Goal: Navigation & Orientation: Understand site structure

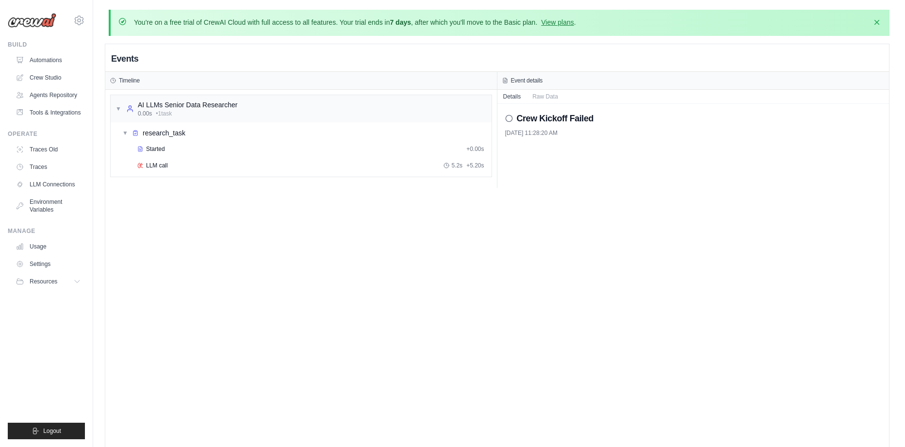
click at [563, 253] on div "Events Timeline ▼ AI LLMs Senior Data Researcher 0.00s • 1 task ▼ research_task…" at bounding box center [497, 267] width 784 height 447
click at [430, 137] on div "▼ research_task" at bounding box center [304, 132] width 373 height 17
click at [424, 140] on div "▶ research_task" at bounding box center [304, 132] width 373 height 17
click at [167, 271] on div "Events Timeline ▼ AI LLMs Senior Data Researcher 0.00s • 1 task ▼ research_task…" at bounding box center [497, 267] width 784 height 447
click at [297, 82] on div "Timeline" at bounding box center [301, 81] width 382 height 8
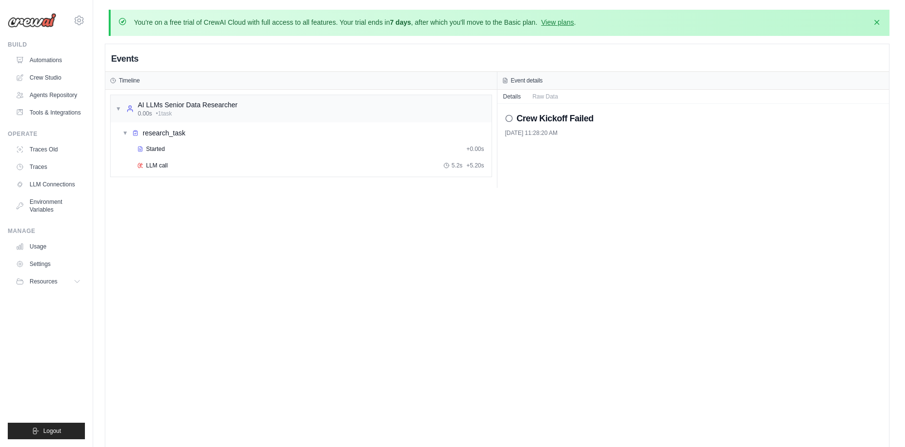
click at [856, 21] on div "You're on a free trial of CrewAI Cloud with full access to all features. Your t…" at bounding box center [500, 22] width 764 height 11
click at [873, 18] on icon "button" at bounding box center [877, 22] width 10 height 10
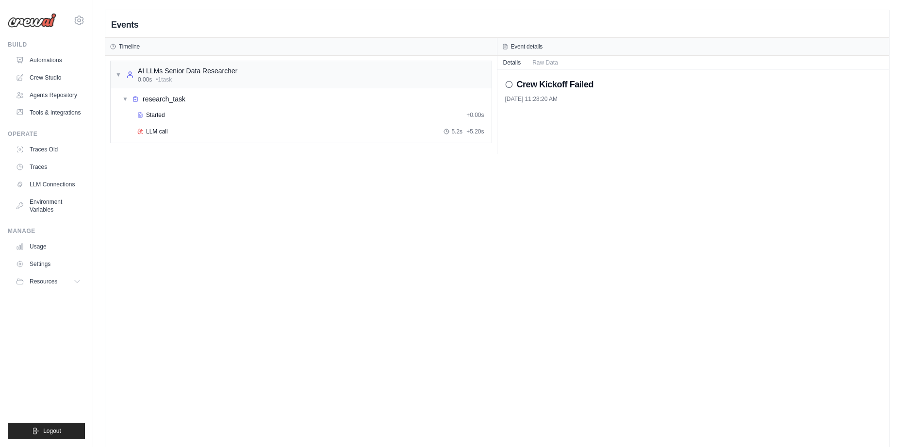
click at [531, 170] on div "Events Timeline ▼ AI LLMs Senior Data Researcher 0.00s • 1 task ▼ research_task…" at bounding box center [497, 233] width 784 height 447
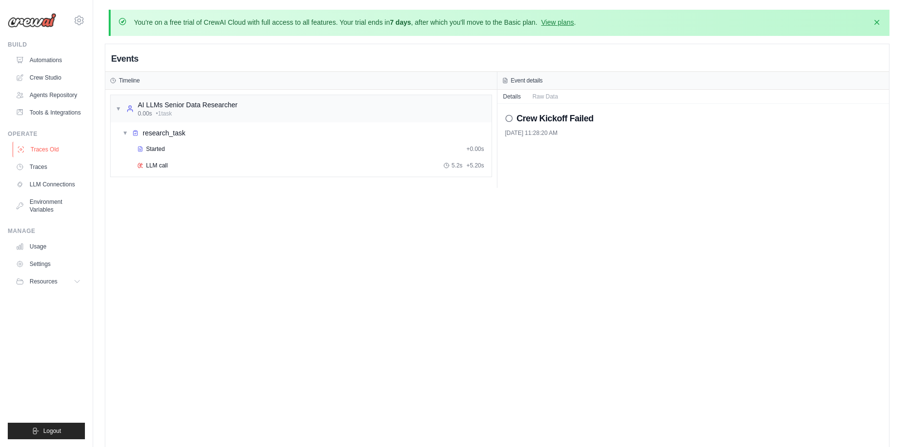
click at [53, 157] on link "Traces Old" at bounding box center [49, 150] width 73 height 16
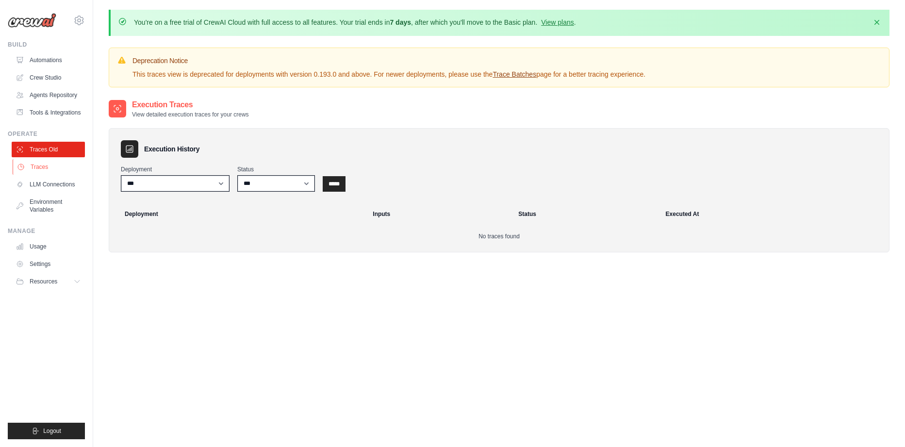
click at [48, 175] on link "Traces" at bounding box center [49, 167] width 73 height 16
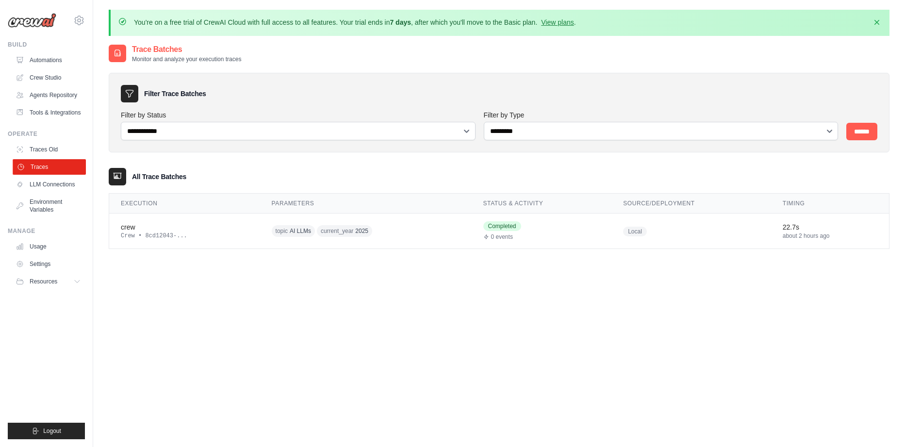
click at [69, 175] on link "Traces" at bounding box center [49, 167] width 73 height 16
click at [68, 200] on ul "Traces Old Traces LLM Connections Environment Variables" at bounding box center [48, 180] width 73 height 76
click at [66, 192] on link "LLM Connections" at bounding box center [49, 185] width 73 height 16
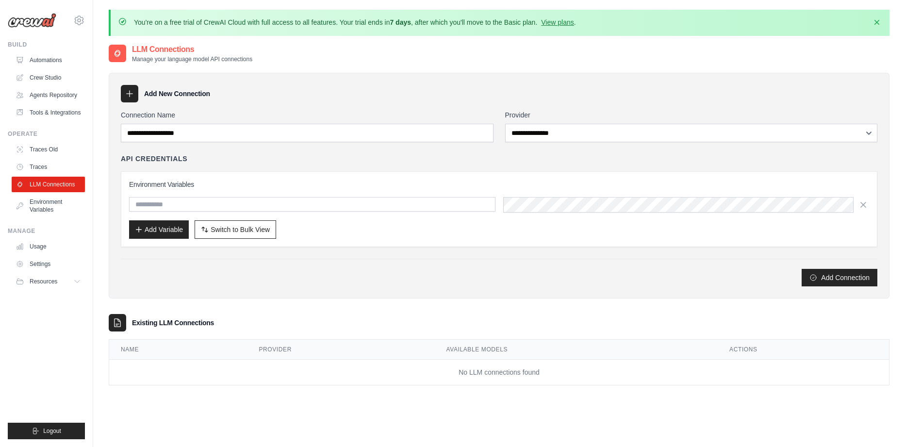
click at [66, 192] on link "LLM Connections" at bounding box center [48, 185] width 73 height 16
click at [52, 216] on link "Environment Variables" at bounding box center [49, 205] width 73 height 23
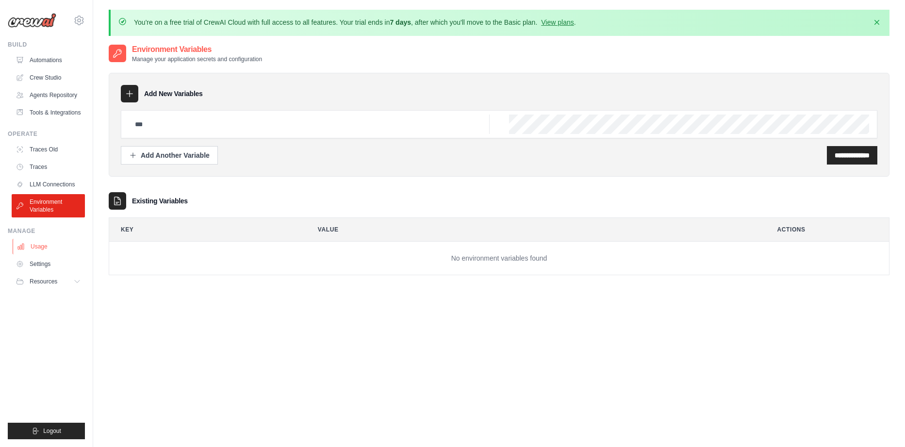
click at [45, 254] on link "Usage" at bounding box center [49, 247] width 73 height 16
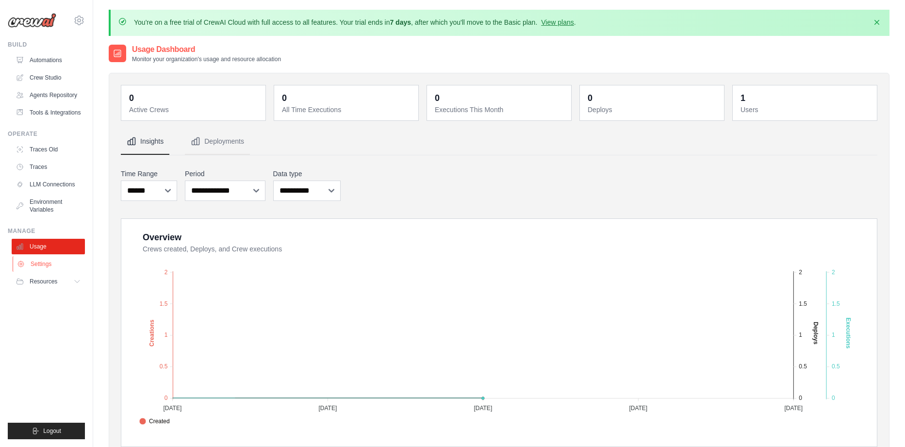
click at [60, 272] on link "Settings" at bounding box center [49, 264] width 73 height 16
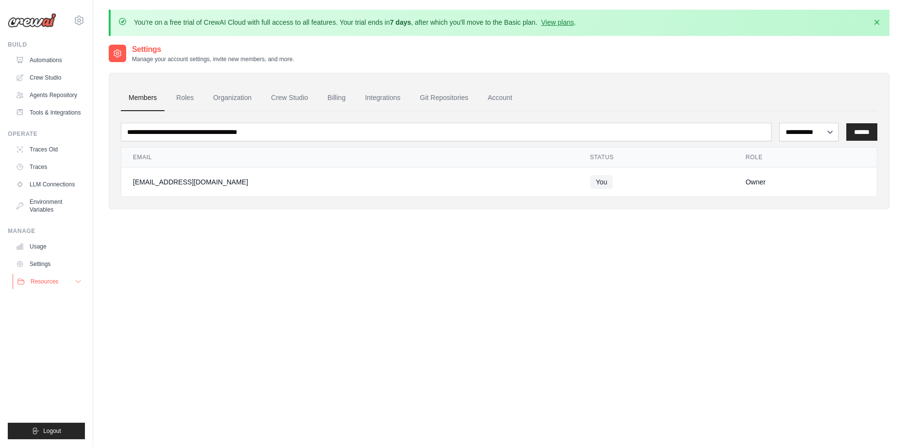
click at [44, 285] on span "Resources" at bounding box center [45, 282] width 28 height 8
click at [42, 64] on link "Automations" at bounding box center [49, 60] width 73 height 16
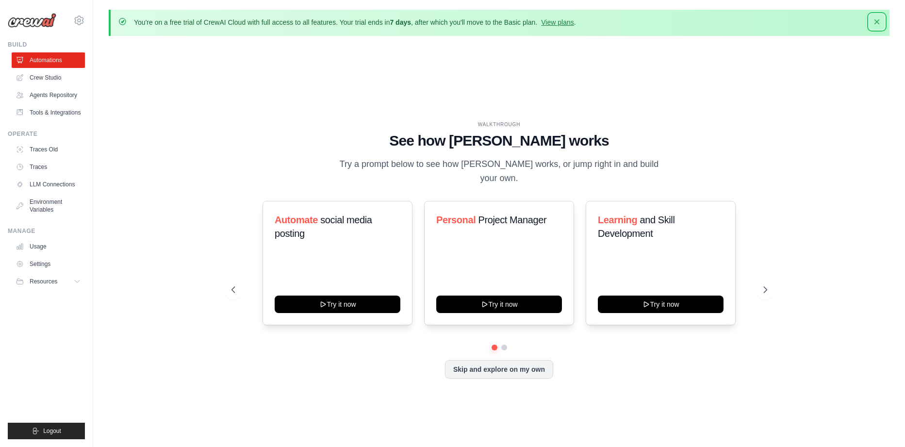
click at [879, 23] on icon "button" at bounding box center [877, 22] width 10 height 10
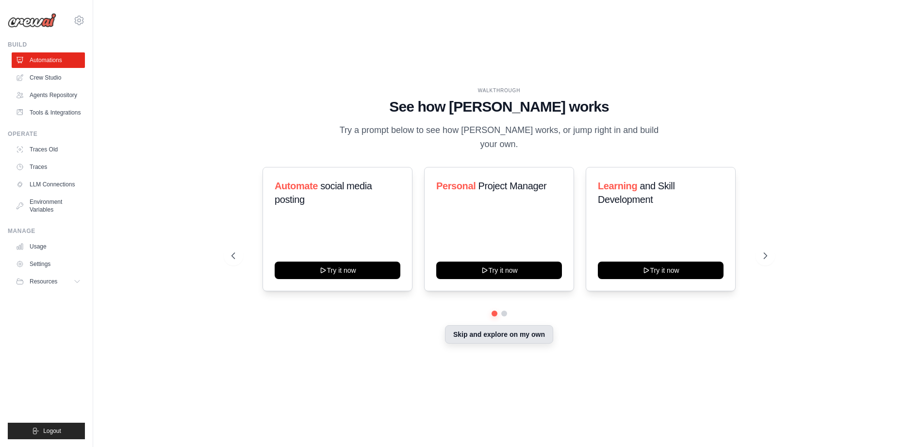
click at [489, 343] on button "Skip and explore on my own" at bounding box center [499, 334] width 108 height 18
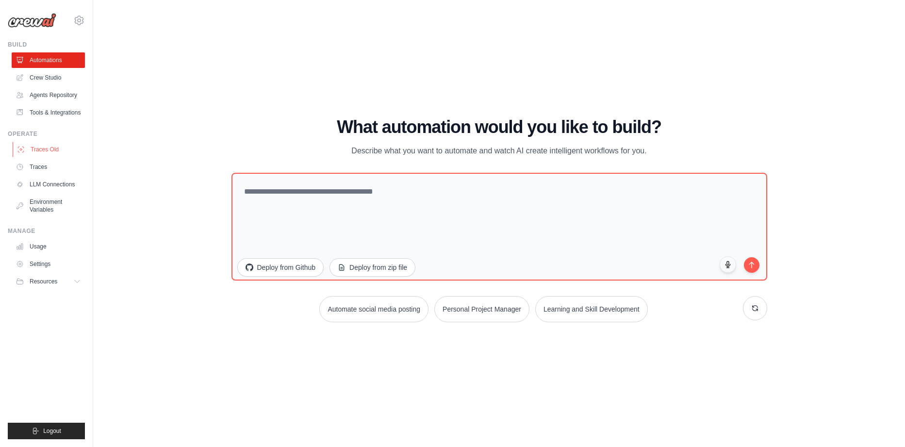
click at [67, 157] on link "Traces Old" at bounding box center [49, 150] width 73 height 16
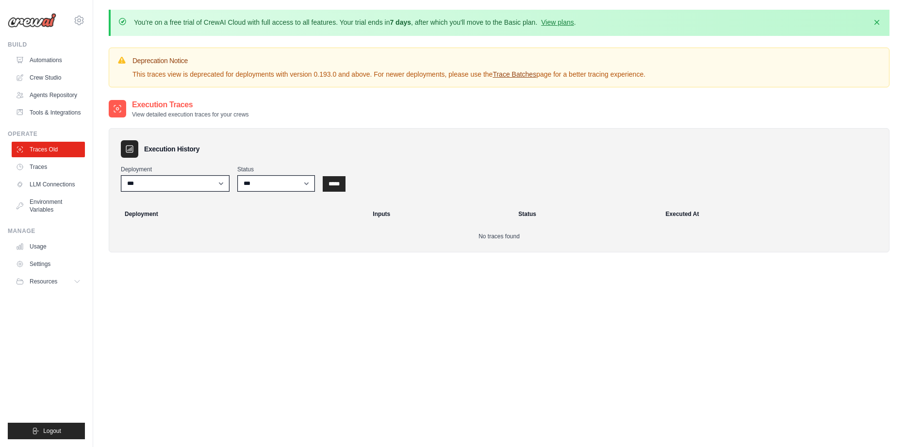
click at [149, 191] on div "Execution History Deployment *** Status *** ********* ******* ***** ***** Deplo…" at bounding box center [499, 190] width 781 height 124
click at [152, 187] on select "***" at bounding box center [175, 183] width 109 height 17
click at [635, 198] on div "Execution History Deployment *** Status *** ********* ******* ***** ***** Deplo…" at bounding box center [499, 190] width 781 height 124
click at [875, 25] on icon "button" at bounding box center [877, 22] width 10 height 10
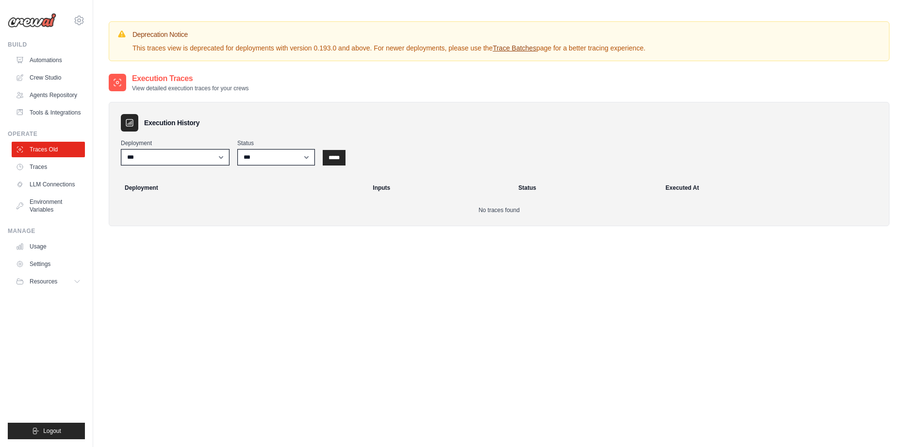
click at [875, 25] on div "Deprecation Notice This traces view is deprecated for deployments with version …" at bounding box center [499, 41] width 781 height 40
drag, startPoint x: 576, startPoint y: 61, endPoint x: 532, endPoint y: 73, distance: 45.8
click at [576, 61] on div "Deprecation Notice This traces view is deprecated for deployments with version …" at bounding box center [499, 41] width 781 height 40
click at [71, 175] on link "Traces" at bounding box center [49, 167] width 73 height 16
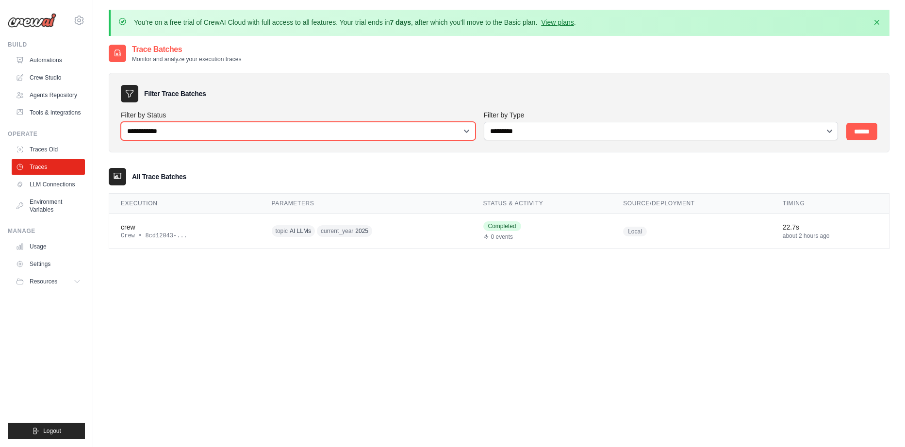
click at [121, 122] on select "**********" at bounding box center [298, 131] width 355 height 18
select select "*******"
click option "*******" at bounding box center [0, 0] width 0 height 0
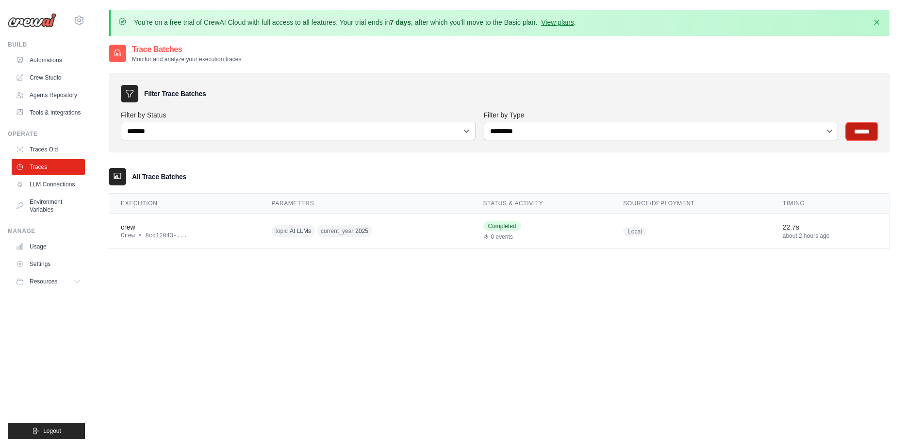
click at [870, 134] on input "******" at bounding box center [862, 131] width 31 height 17
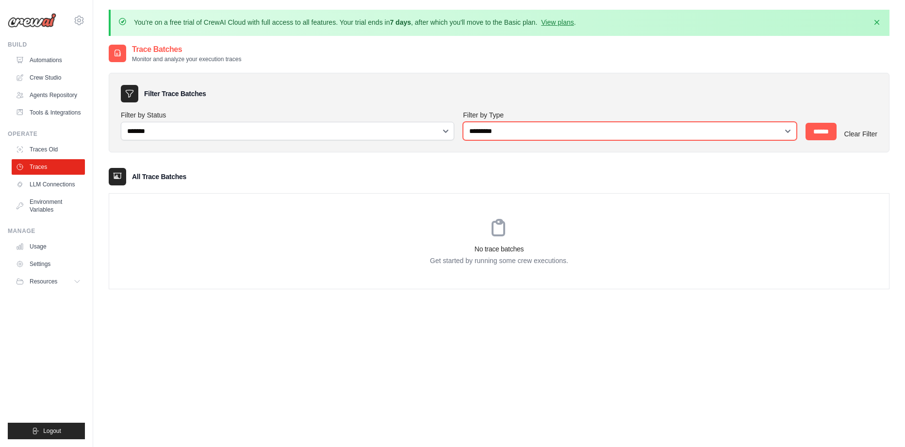
click at [463, 122] on select "**********" at bounding box center [630, 131] width 334 height 18
click at [427, 176] on div "**********" at bounding box center [499, 176] width 781 height 226
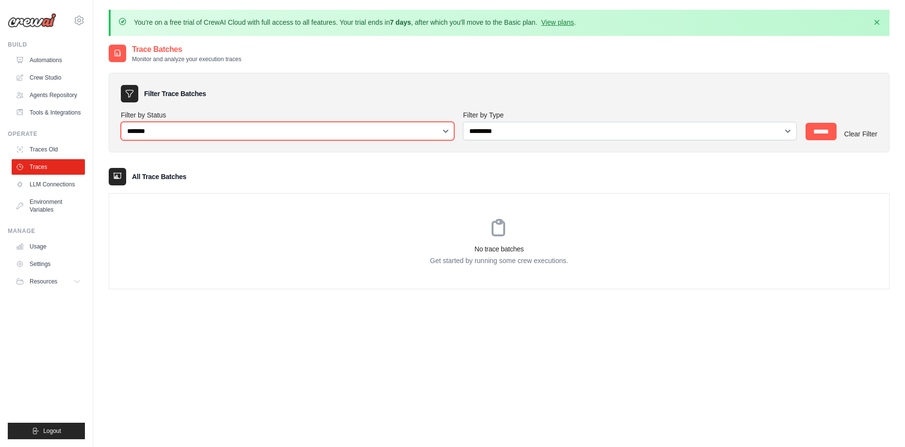
click at [121, 122] on select "**********" at bounding box center [288, 131] width 334 height 18
select select
click option "**********" at bounding box center [0, 0] width 0 height 0
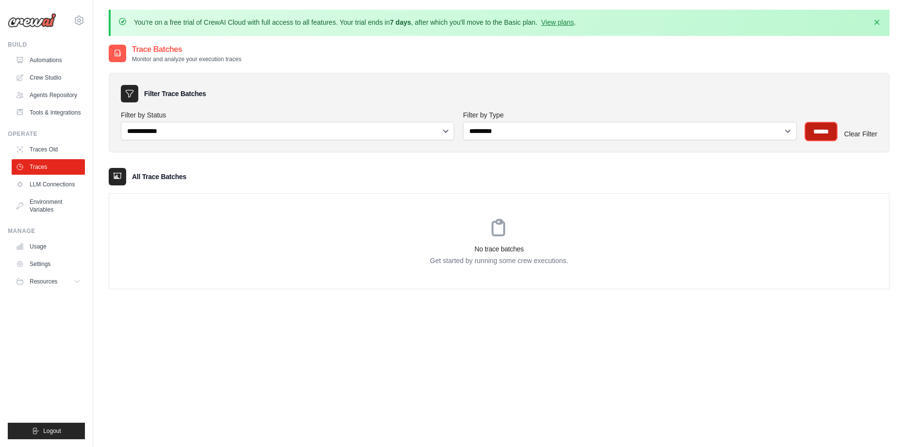
click at [821, 128] on input "******" at bounding box center [821, 131] width 31 height 17
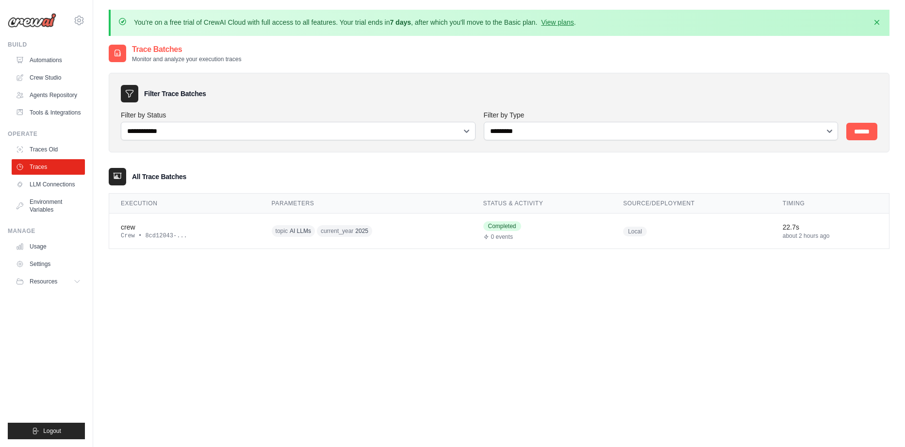
click at [441, 26] on p "You're on a free trial of CrewAI Cloud with full access to all features. Your t…" at bounding box center [355, 22] width 442 height 10
click at [574, 24] on link "View plans" at bounding box center [557, 22] width 33 height 8
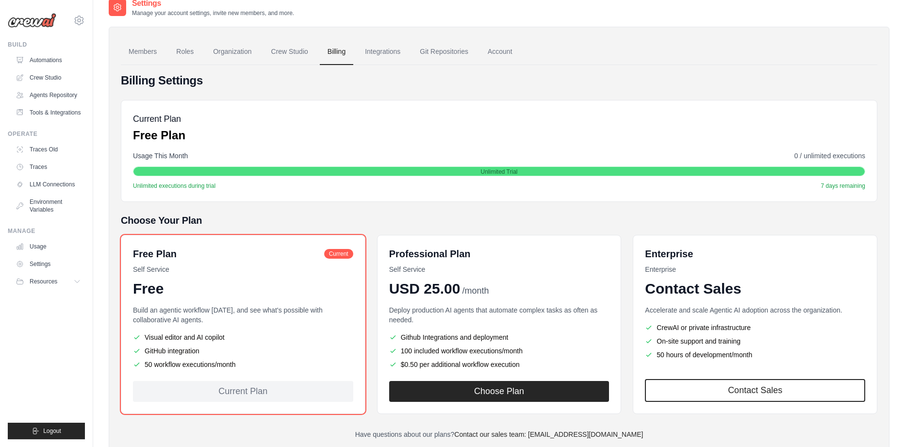
scroll to position [75, 0]
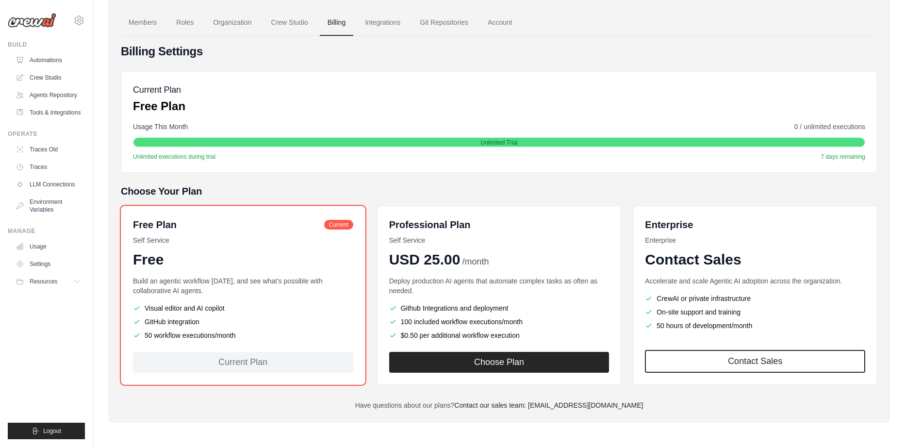
click at [271, 362] on div "Current Plan" at bounding box center [243, 362] width 220 height 21
click at [239, 299] on div "Build an agentic workflow today, and see what's possible with collaborative AI …" at bounding box center [243, 308] width 220 height 64
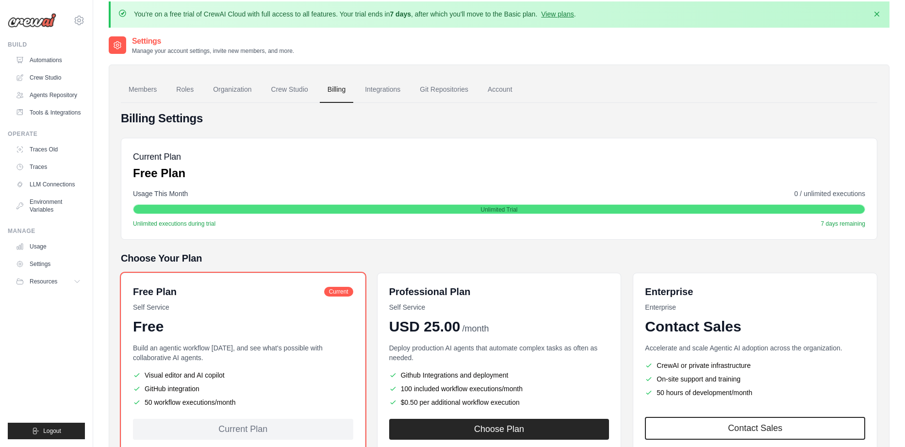
scroll to position [0, 0]
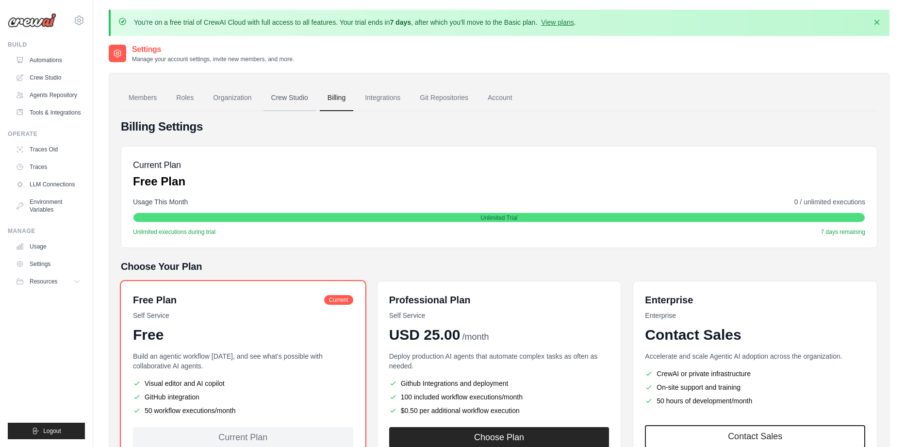
click at [286, 97] on link "Crew Studio" at bounding box center [290, 98] width 52 height 26
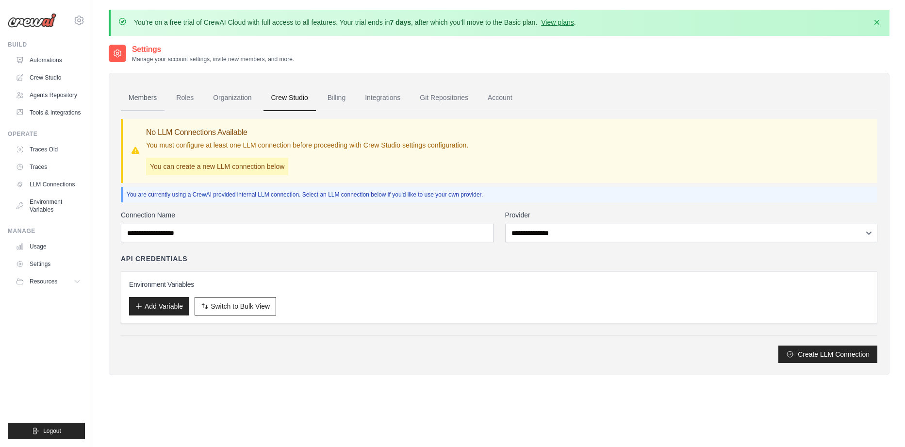
click at [149, 103] on link "Members" at bounding box center [143, 98] width 44 height 26
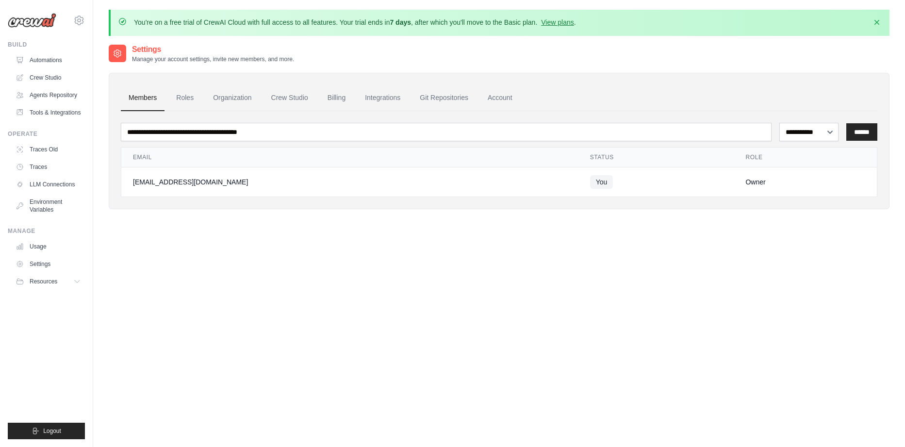
click at [179, 178] on div "[EMAIL_ADDRESS][DOMAIN_NAME]" at bounding box center [350, 182] width 434 height 10
click at [420, 188] on td "[EMAIL_ADDRESS][DOMAIN_NAME]" at bounding box center [349, 182] width 457 height 30
click at [662, 178] on td "You" at bounding box center [657, 182] width 156 height 30
click at [58, 173] on link "Traces" at bounding box center [49, 167] width 73 height 16
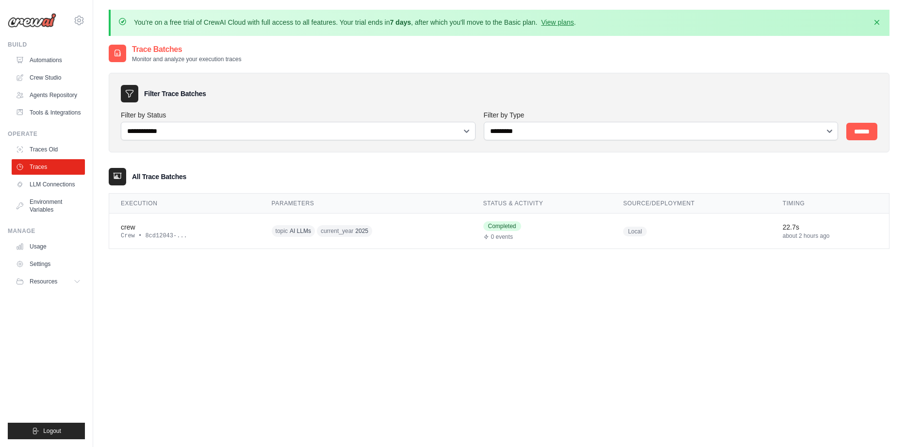
click at [234, 248] on div "Execution Parameters Status & Activity Source/Deployment Timing crew Crew • 8cd…" at bounding box center [499, 221] width 781 height 56
click at [242, 238] on div "Crew • 8cd12043-..." at bounding box center [185, 236] width 128 height 8
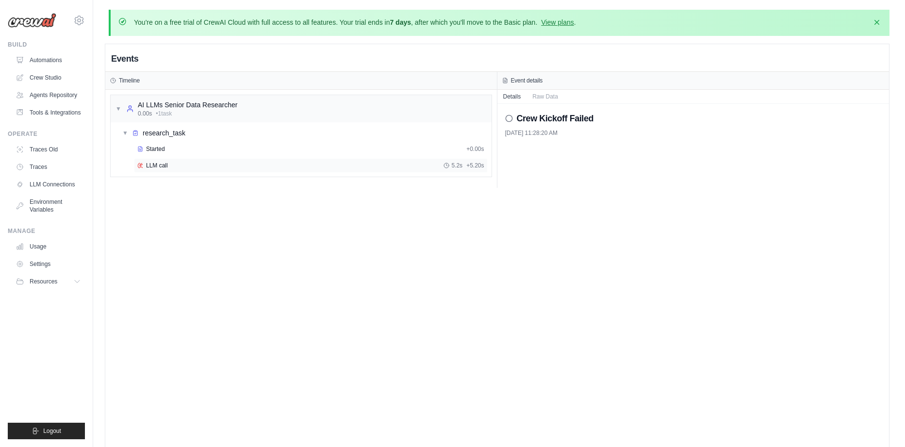
click at [158, 169] on div "LLM call 5.2s + 5.20s" at bounding box center [311, 165] width 354 height 15
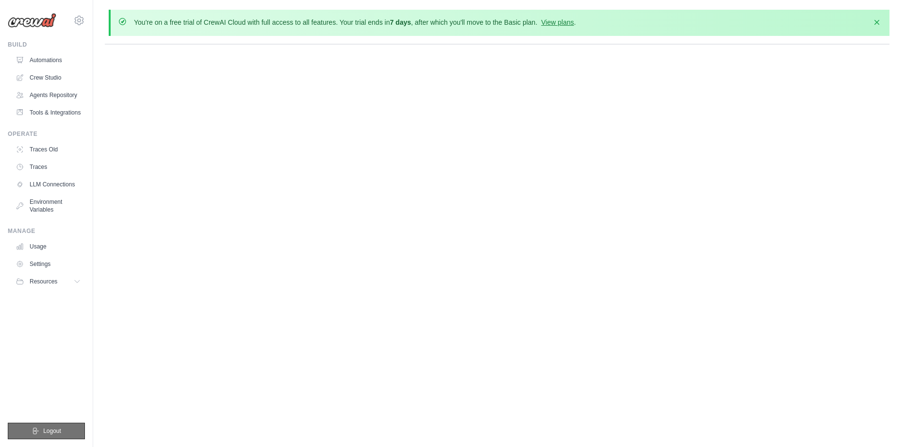
click at [21, 437] on button "Logout" at bounding box center [46, 431] width 77 height 17
click at [33, 19] on img at bounding box center [32, 20] width 49 height 15
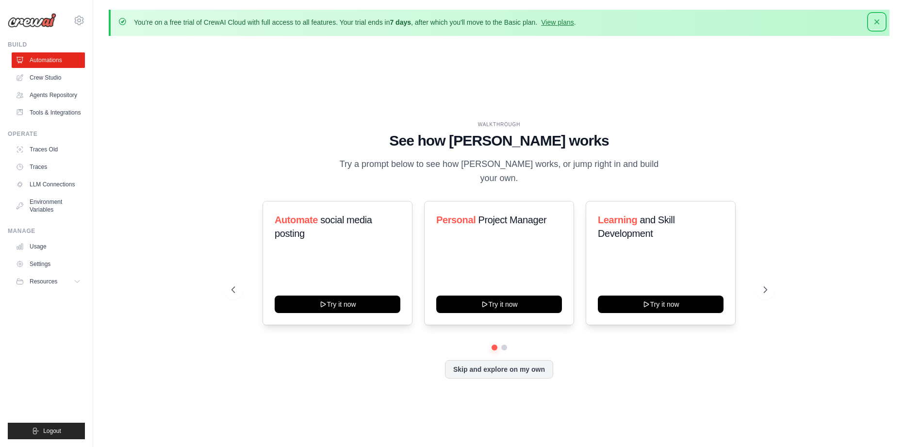
click at [877, 22] on icon "button" at bounding box center [877, 21] width 5 height 5
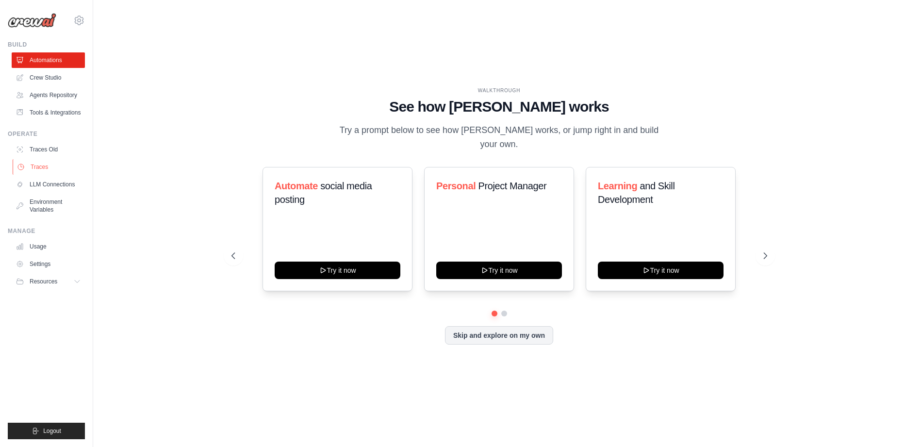
click at [57, 175] on link "Traces" at bounding box center [49, 167] width 73 height 16
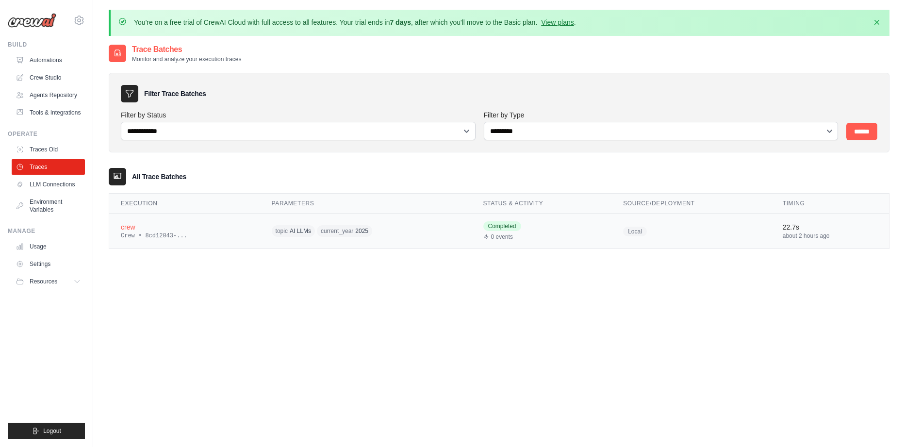
click at [170, 224] on div "crew" at bounding box center [185, 227] width 128 height 10
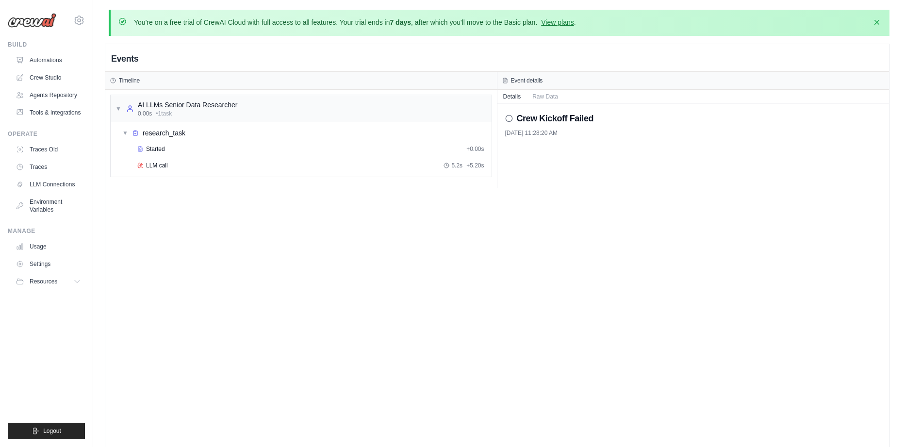
click at [227, 72] on div "Timeline" at bounding box center [301, 81] width 392 height 18
click at [33, 12] on div "baolam782004@gmail.com Settings" at bounding box center [46, 15] width 77 height 31
click at [33, 18] on img at bounding box center [32, 20] width 49 height 15
click at [83, 17] on icon at bounding box center [79, 21] width 12 height 12
click at [225, 269] on div "Events Timeline ▼ AI LLMs Senior Data Researcher 0.00s • 1 task ▼ research_task…" at bounding box center [497, 267] width 784 height 447
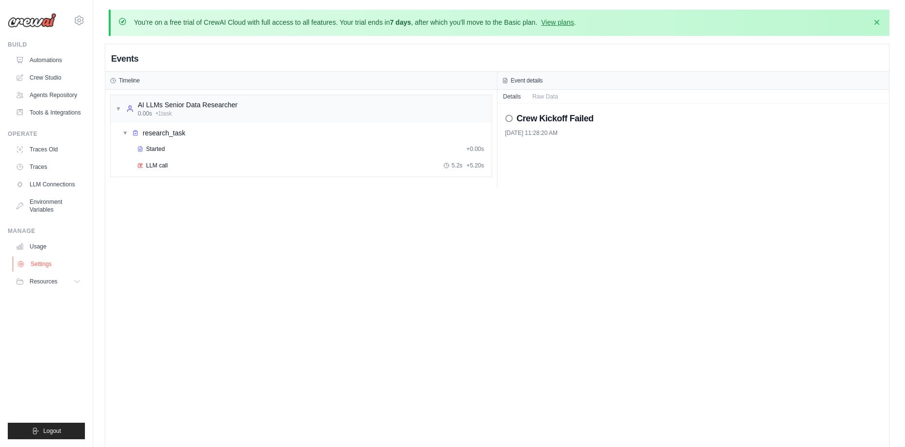
drag, startPoint x: 55, startPoint y: 273, endPoint x: 56, endPoint y: 266, distance: 6.9
click at [56, 268] on link "Settings" at bounding box center [49, 264] width 73 height 16
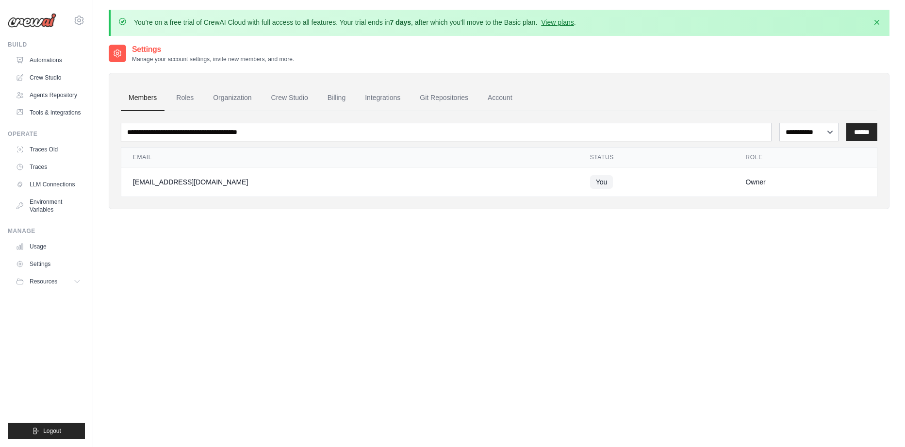
click at [477, 196] on td "[EMAIL_ADDRESS][DOMAIN_NAME]" at bounding box center [349, 182] width 457 height 30
click at [780, 123] on select "**********" at bounding box center [809, 132] width 59 height 18
click at [812, 132] on select "**********" at bounding box center [809, 132] width 59 height 18
click at [879, 18] on icon "button" at bounding box center [877, 22] width 10 height 10
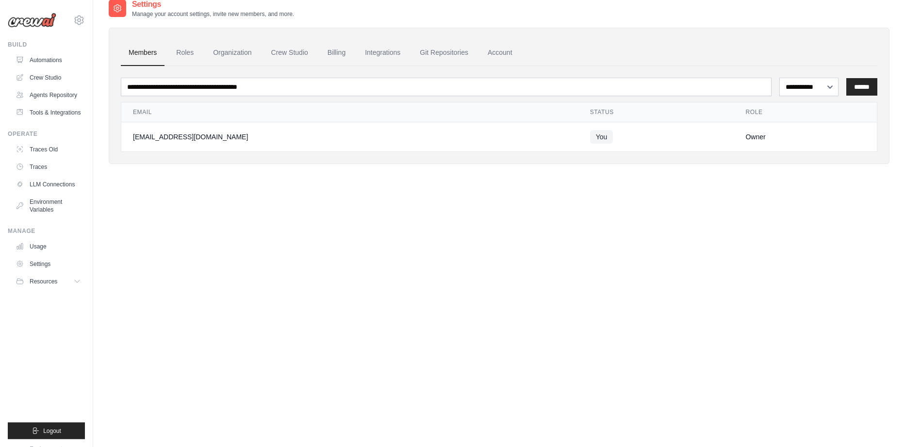
scroll to position [19, 0]
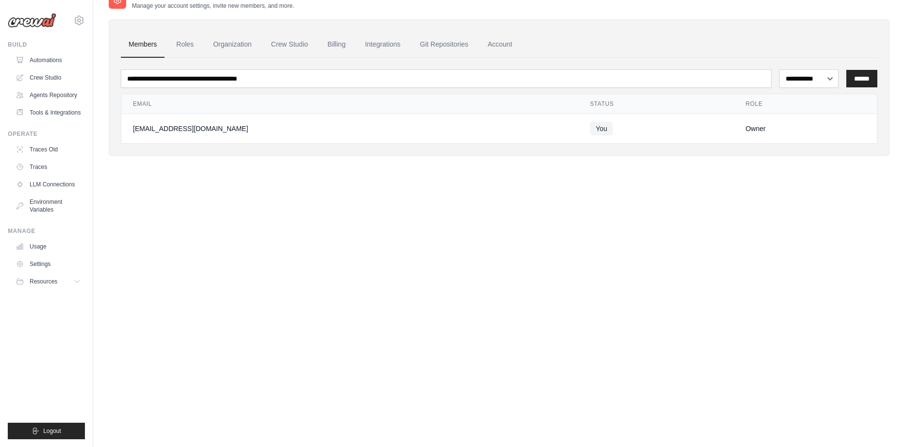
drag, startPoint x: 539, startPoint y: 256, endPoint x: 542, endPoint y: 262, distance: 6.5
click at [539, 255] on div "**********" at bounding box center [499, 213] width 781 height 447
click at [199, 45] on link "Roles" at bounding box center [184, 45] width 33 height 26
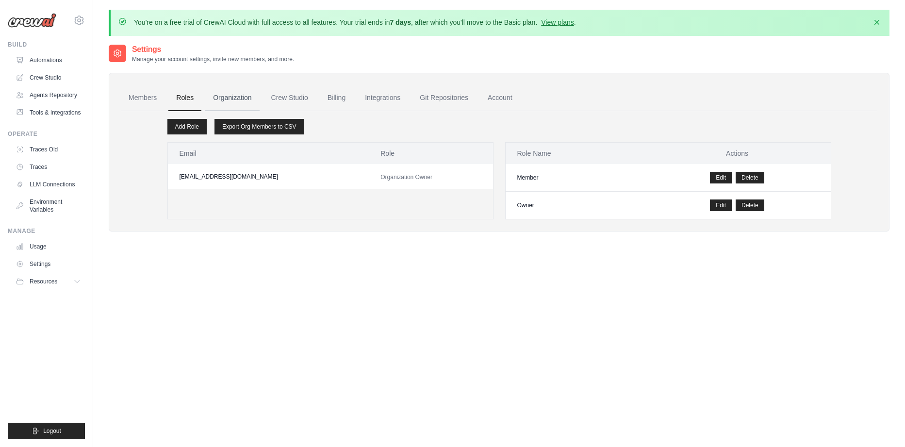
click at [234, 86] on link "Organization" at bounding box center [232, 98] width 54 height 26
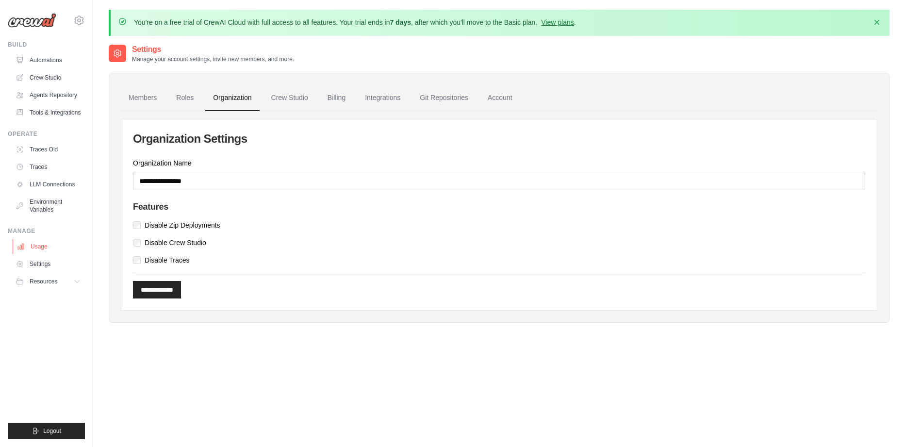
click at [57, 254] on link "Usage" at bounding box center [49, 247] width 73 height 16
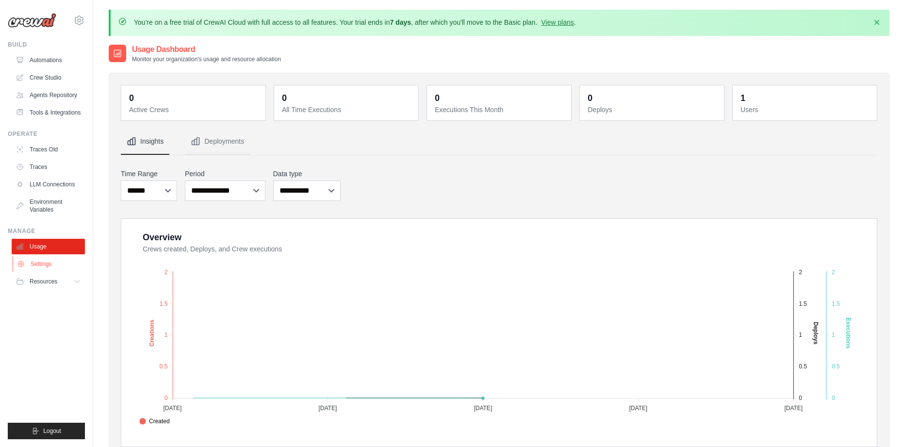
click at [51, 272] on link "Settings" at bounding box center [49, 264] width 73 height 16
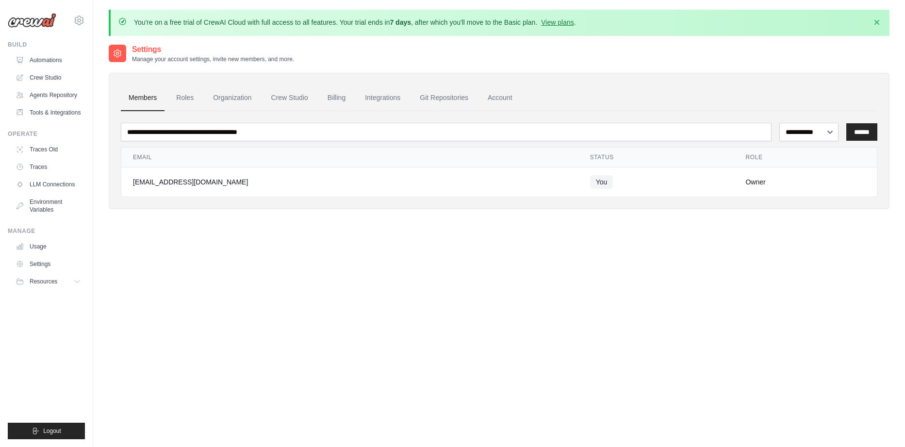
click at [46, 225] on ul "Build Automations Crew Studio Agents Repository Tools & Integrations" at bounding box center [46, 240] width 77 height 399
click at [44, 217] on link "Environment Variables" at bounding box center [49, 205] width 73 height 23
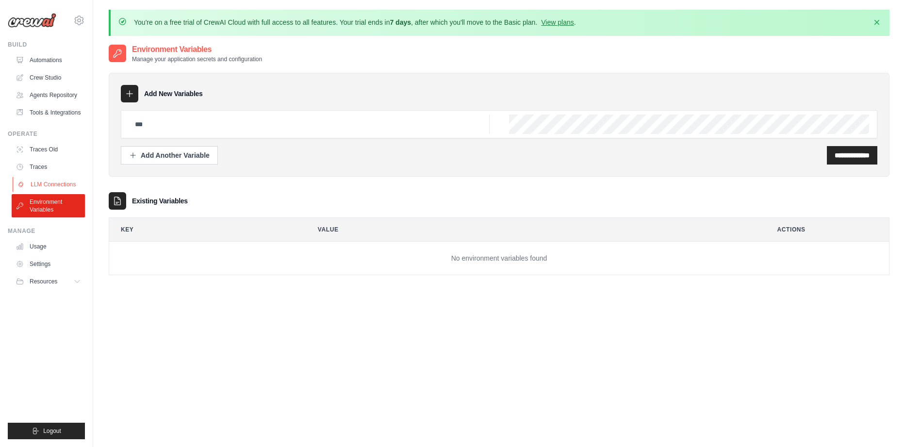
click at [56, 192] on link "LLM Connections" at bounding box center [49, 185] width 73 height 16
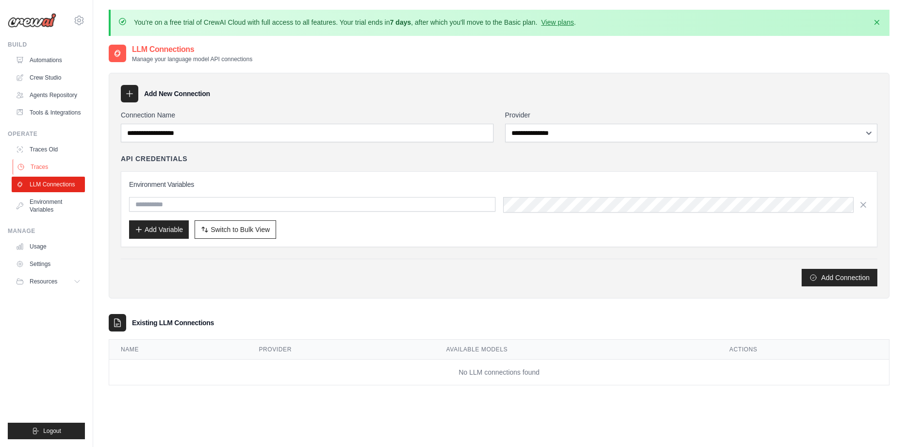
click at [53, 173] on link "Traces" at bounding box center [49, 167] width 73 height 16
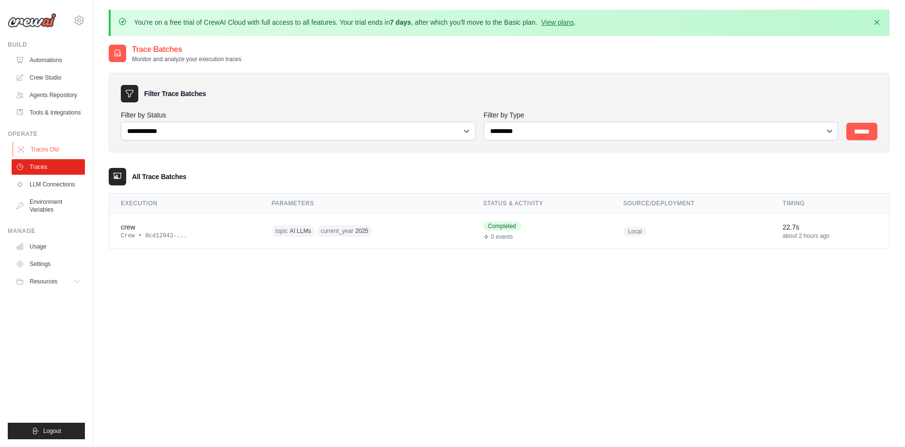
click at [47, 152] on link "Traces Old" at bounding box center [49, 150] width 73 height 16
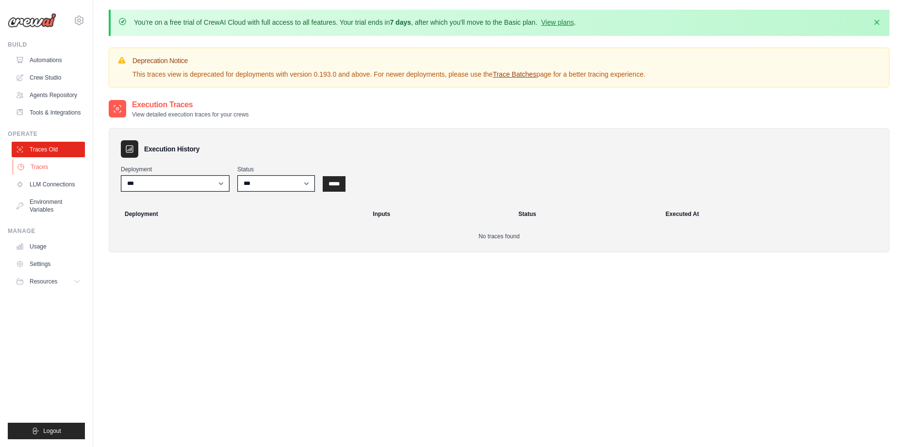
click at [55, 175] on link "Traces" at bounding box center [49, 167] width 73 height 16
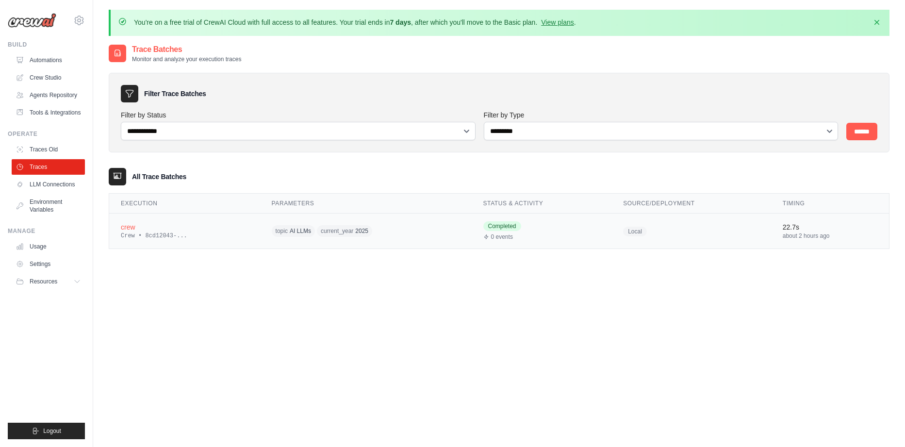
click at [200, 231] on div "crew" at bounding box center [185, 227] width 128 height 10
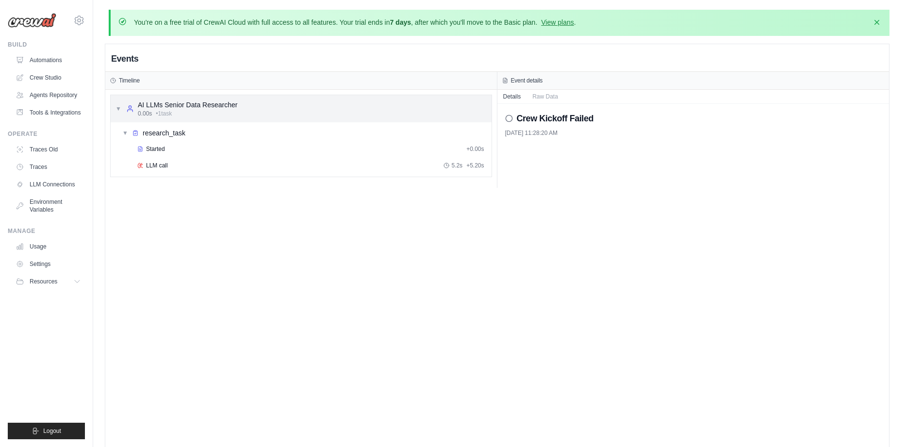
click at [228, 117] on div "▼ AI LLMs Senior Data Researcher 0.00s • 1 task" at bounding box center [301, 108] width 381 height 27
click at [228, 117] on div "▶ AI LLMs Senior Data Researcher 0.00s • 1 task" at bounding box center [301, 108] width 381 height 27
click at [196, 132] on div "▼ research_task" at bounding box center [304, 132] width 373 height 17
click at [196, 132] on div "▶ research_task" at bounding box center [304, 132] width 373 height 17
click at [200, 159] on div "LLM call 5.2s + 5.20s" at bounding box center [311, 165] width 354 height 15
